Goal: Navigation & Orientation: Find specific page/section

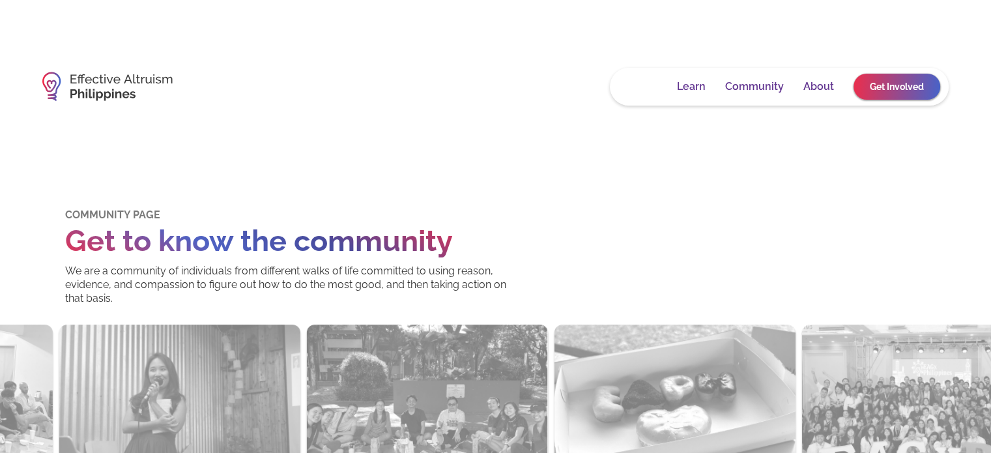
click at [651, 83] on link "Home" at bounding box center [642, 86] width 31 height 13
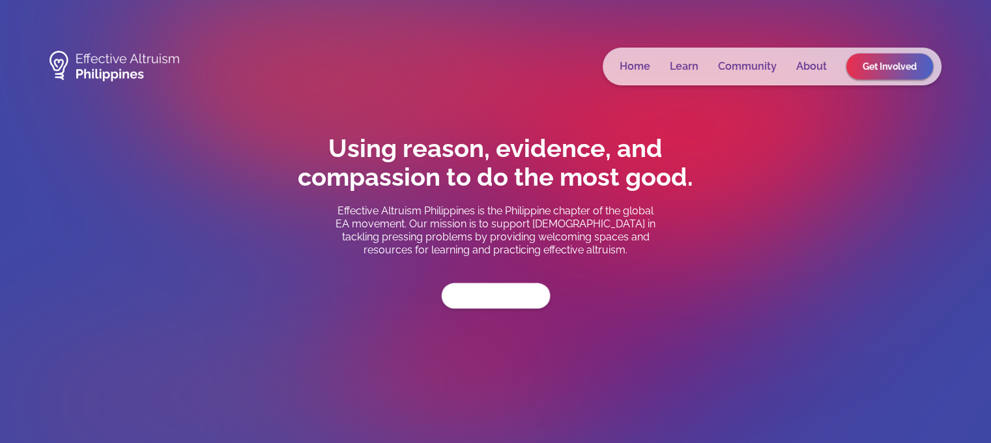
click at [496, 296] on link "Get Involved" at bounding box center [495, 295] width 109 height 25
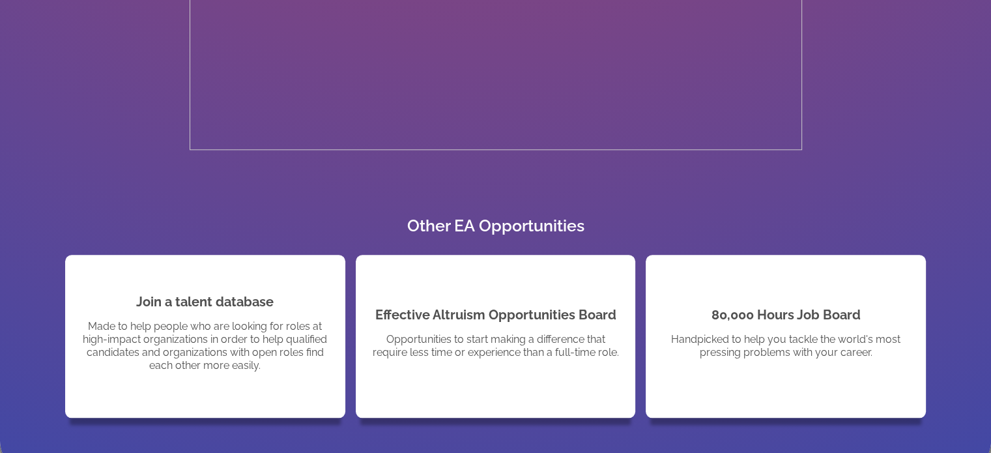
scroll to position [1337, 0]
